Goal: Find specific page/section: Find specific page/section

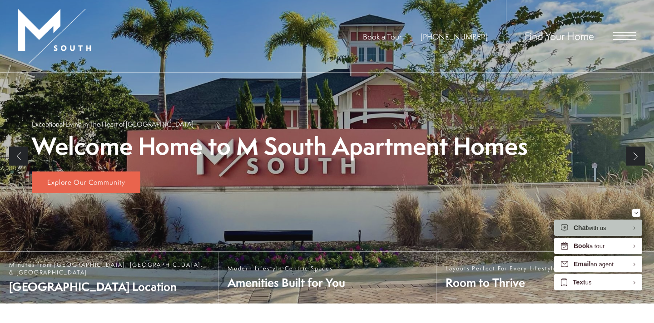
scroll to position [137, 0]
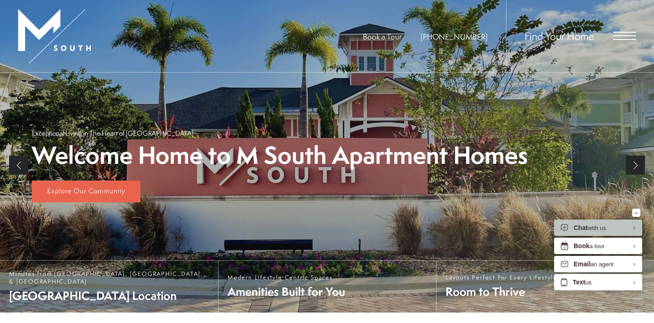
click at [638, 162] on link "Next" at bounding box center [635, 165] width 19 height 19
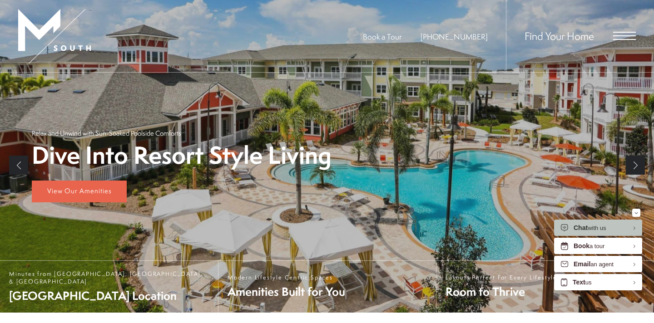
click at [640, 163] on link "Next" at bounding box center [635, 165] width 19 height 19
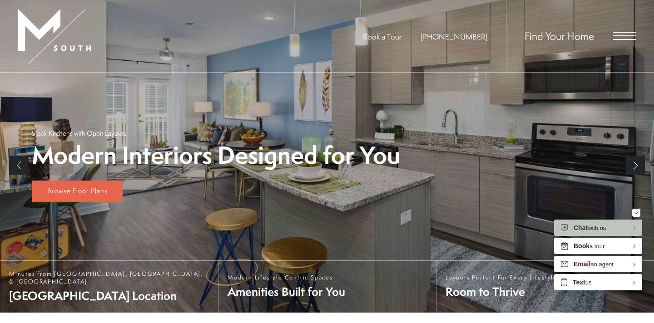
click at [641, 163] on link "Next" at bounding box center [635, 165] width 19 height 19
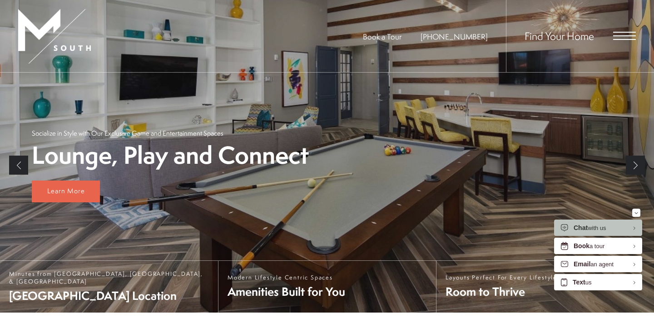
click at [641, 163] on link "Next" at bounding box center [635, 165] width 19 height 19
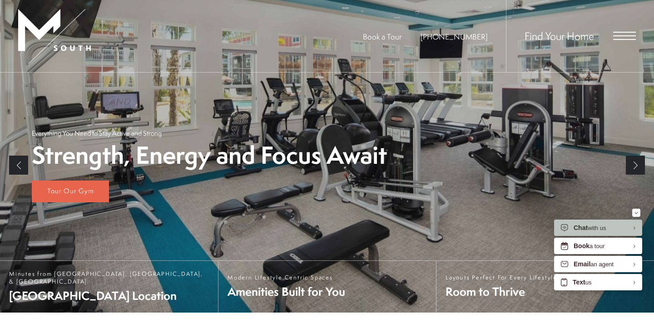
click at [643, 163] on link "Next" at bounding box center [635, 165] width 19 height 19
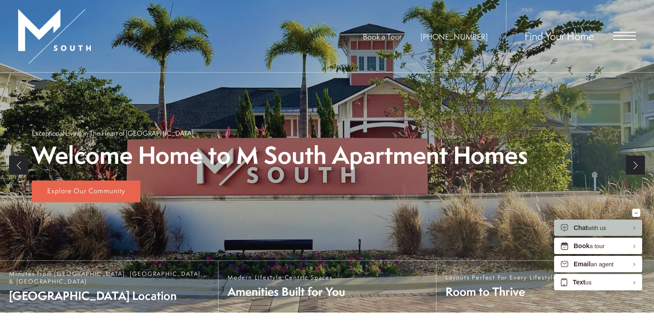
click at [643, 163] on link "Next" at bounding box center [635, 165] width 19 height 19
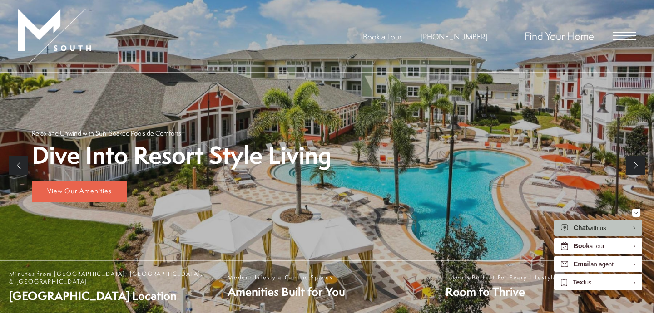
click at [623, 35] on span "Open Menu" at bounding box center [624, 36] width 23 height 8
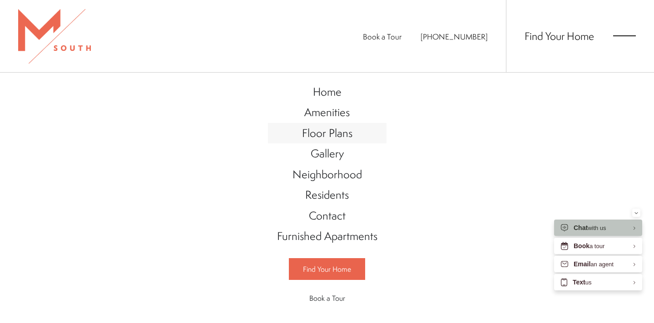
click at [331, 139] on span "Floor Plans" at bounding box center [327, 132] width 50 height 15
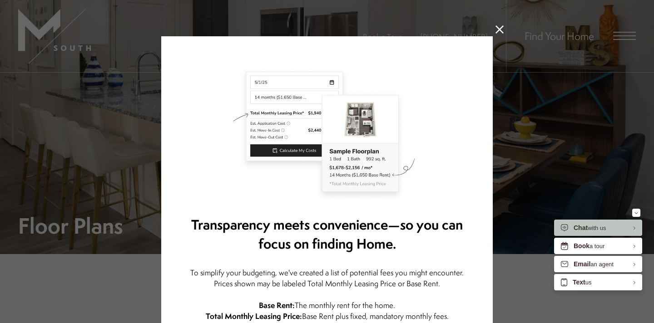
click at [498, 30] on icon at bounding box center [499, 29] width 8 height 8
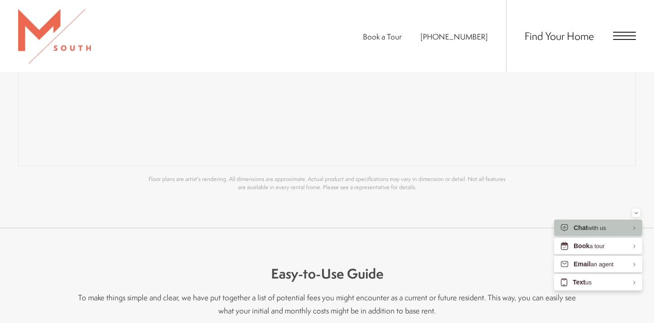
scroll to position [873, 0]
